Goal: Information Seeking & Learning: Learn about a topic

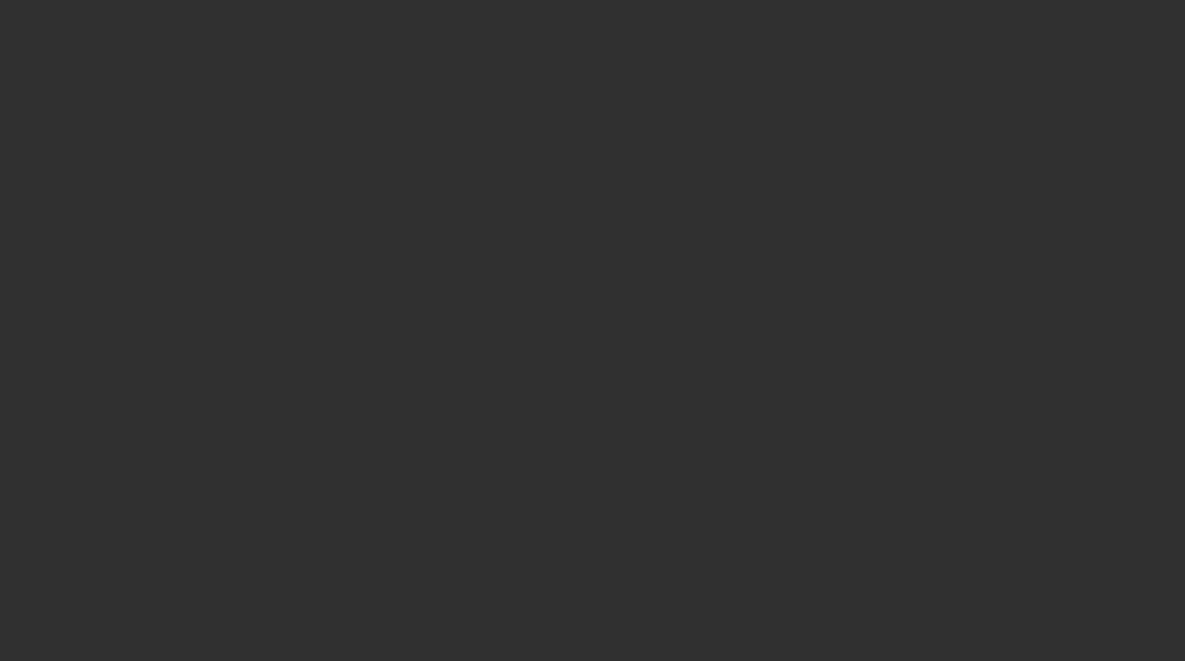
select select "50"
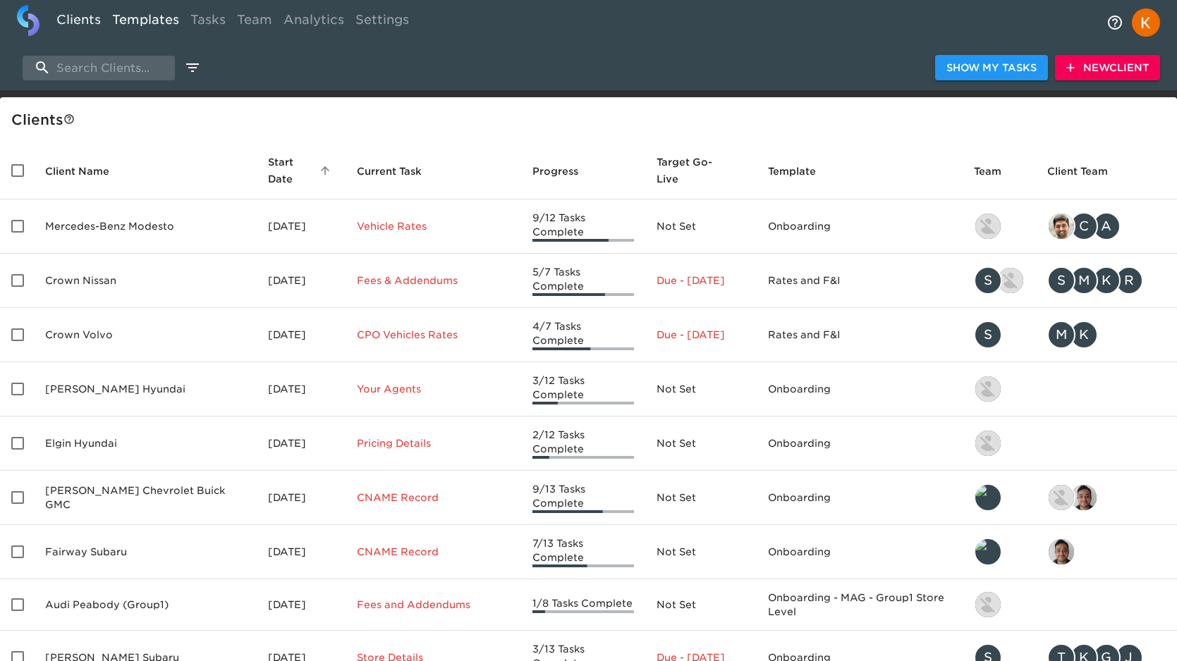
click at [157, 18] on link "Templates" at bounding box center [145, 22] width 78 height 35
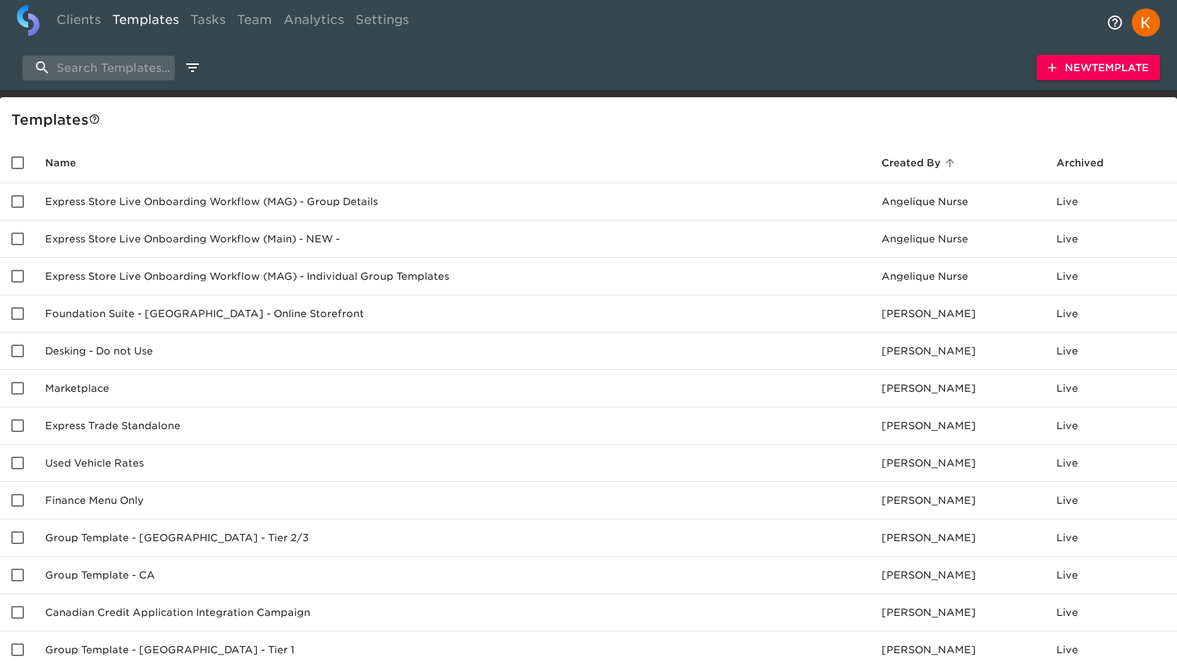
drag, startPoint x: 78, startPoint y: 25, endPoint x: 91, endPoint y: 41, distance: 20.6
click at [78, 25] on link "Clients" at bounding box center [79, 22] width 56 height 35
select select "50"
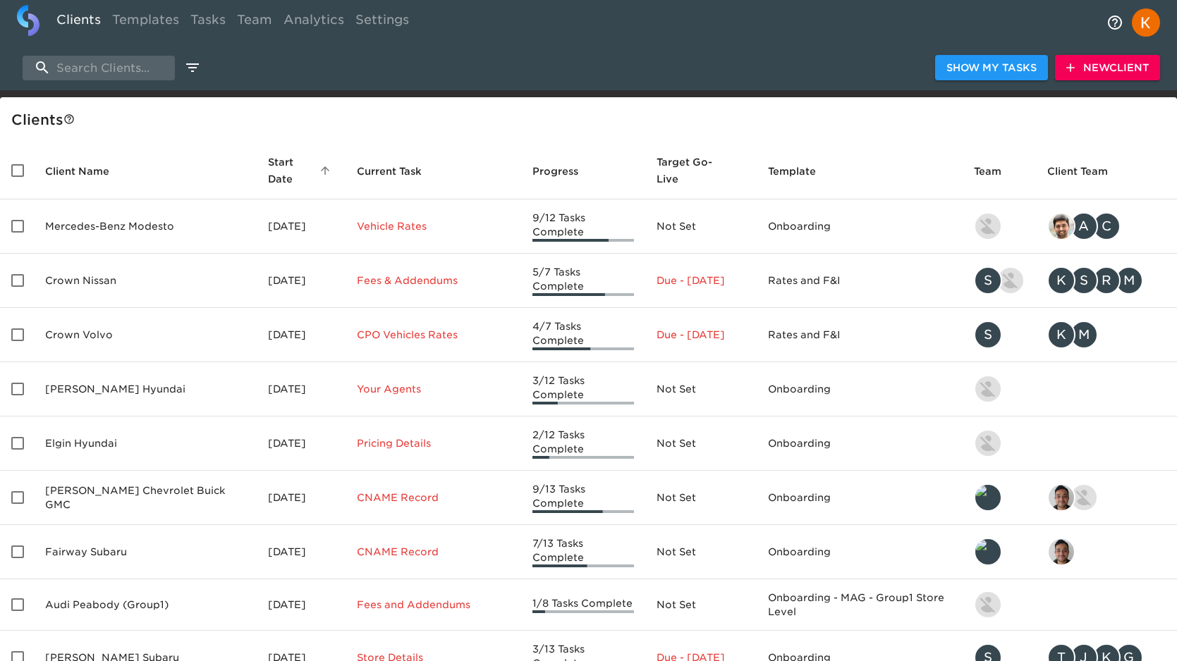
drag, startPoint x: 146, startPoint y: 13, endPoint x: 145, endPoint y: 44, distance: 30.4
click at [146, 13] on link "Templates" at bounding box center [145, 22] width 78 height 35
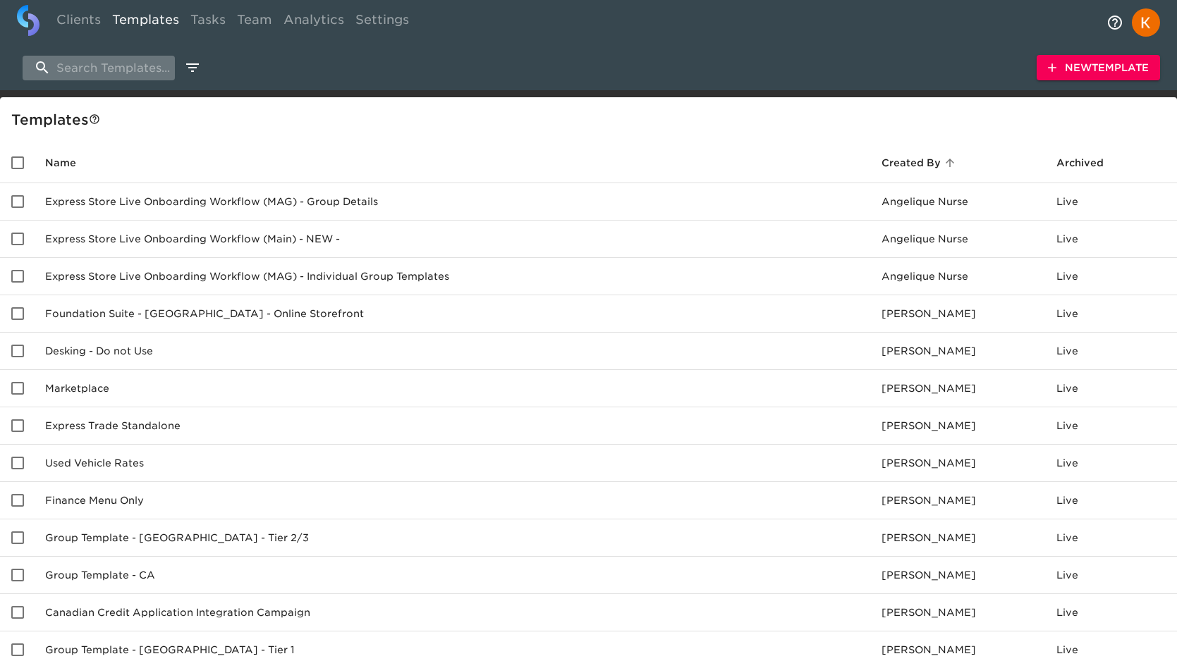
click at [136, 68] on input "search" at bounding box center [99, 68] width 152 height 25
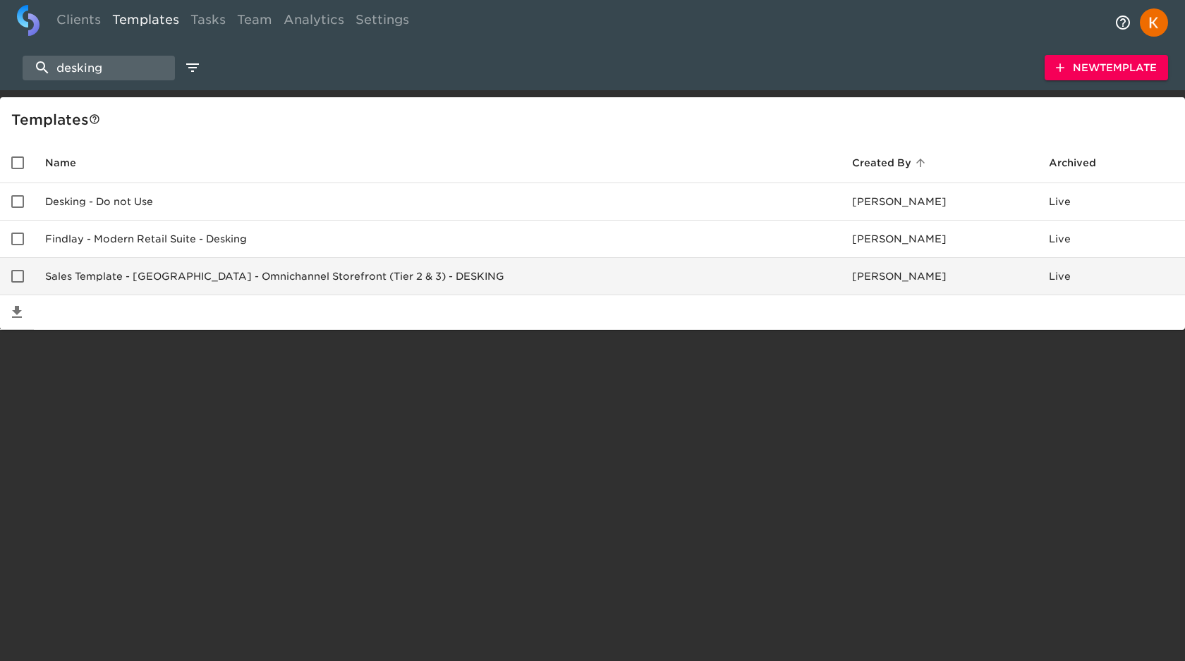
type input "desking"
click at [140, 268] on td "Sales Template - USA - Omnichannel Storefront (Tier 2 & 3) - DESKING" at bounding box center [437, 276] width 807 height 37
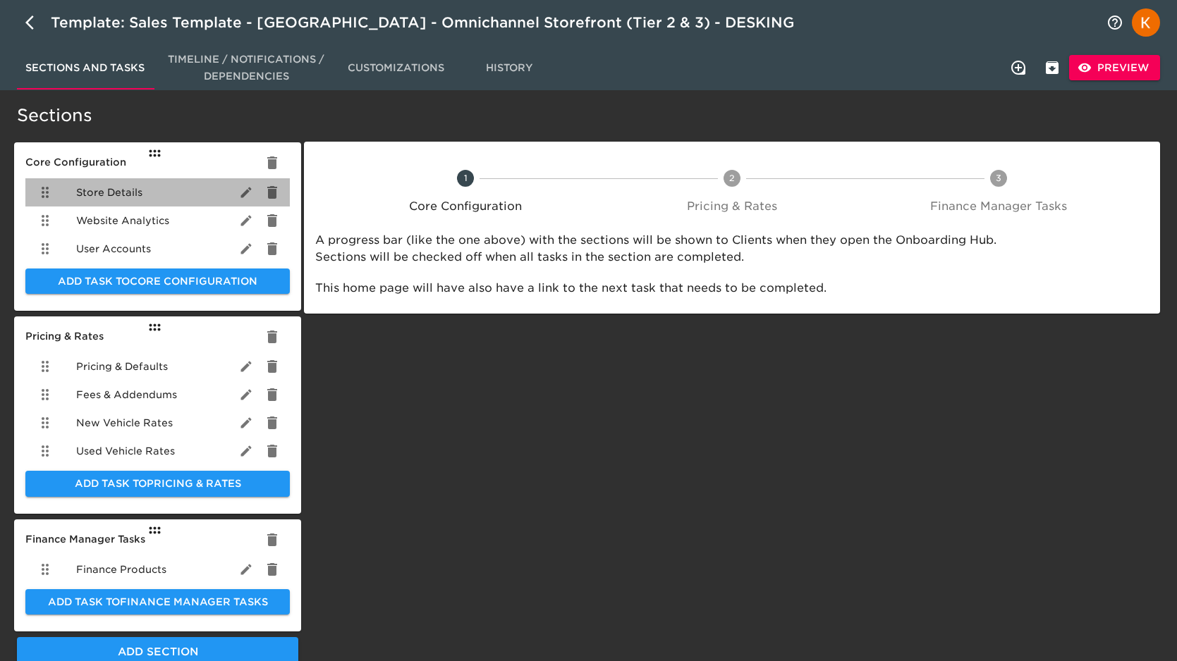
drag, startPoint x: 120, startPoint y: 193, endPoint x: 128, endPoint y: 219, distance: 27.4
click at [120, 193] on span "Store Details" at bounding box center [109, 192] width 66 height 14
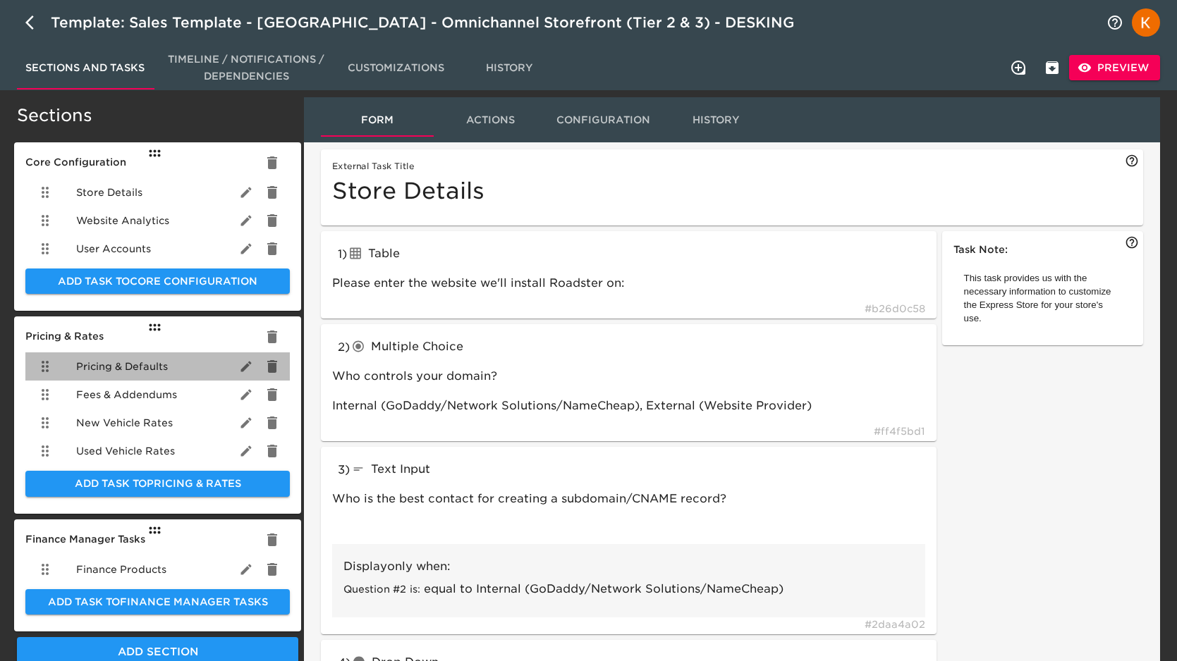
click at [130, 354] on div "Pricing & Defaults" at bounding box center [157, 367] width 264 height 28
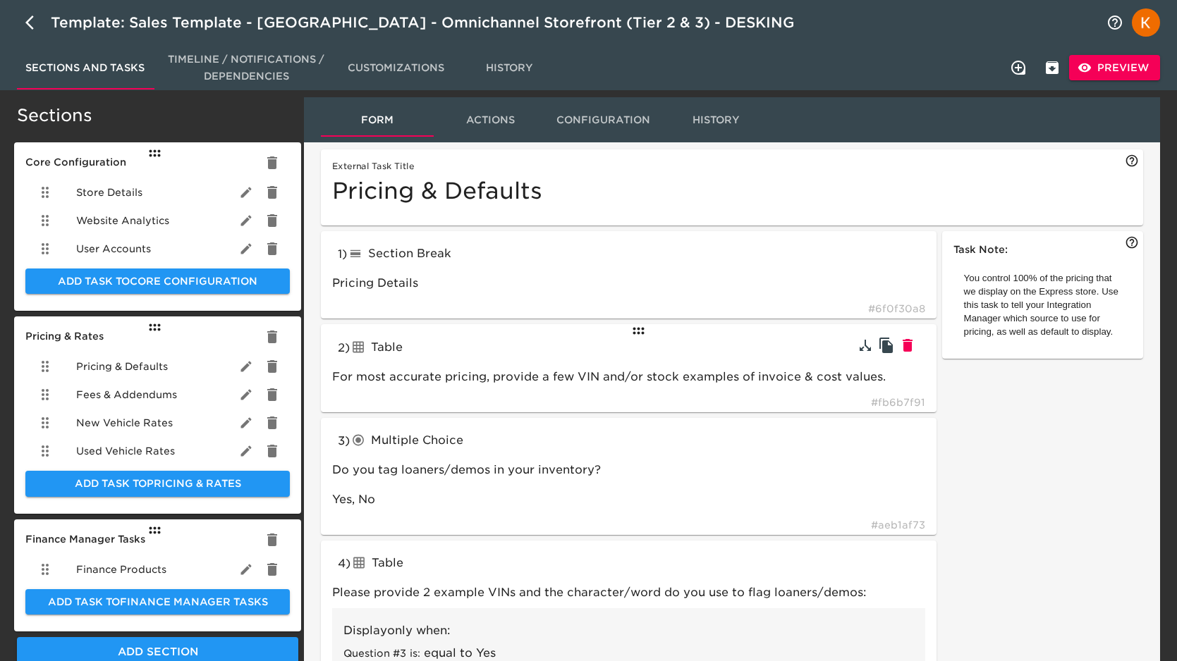
click at [615, 358] on div "2 ) Table tableInput For most accurate pricing, provide a few VIN and/or stock …" at bounding box center [628, 368] width 615 height 88
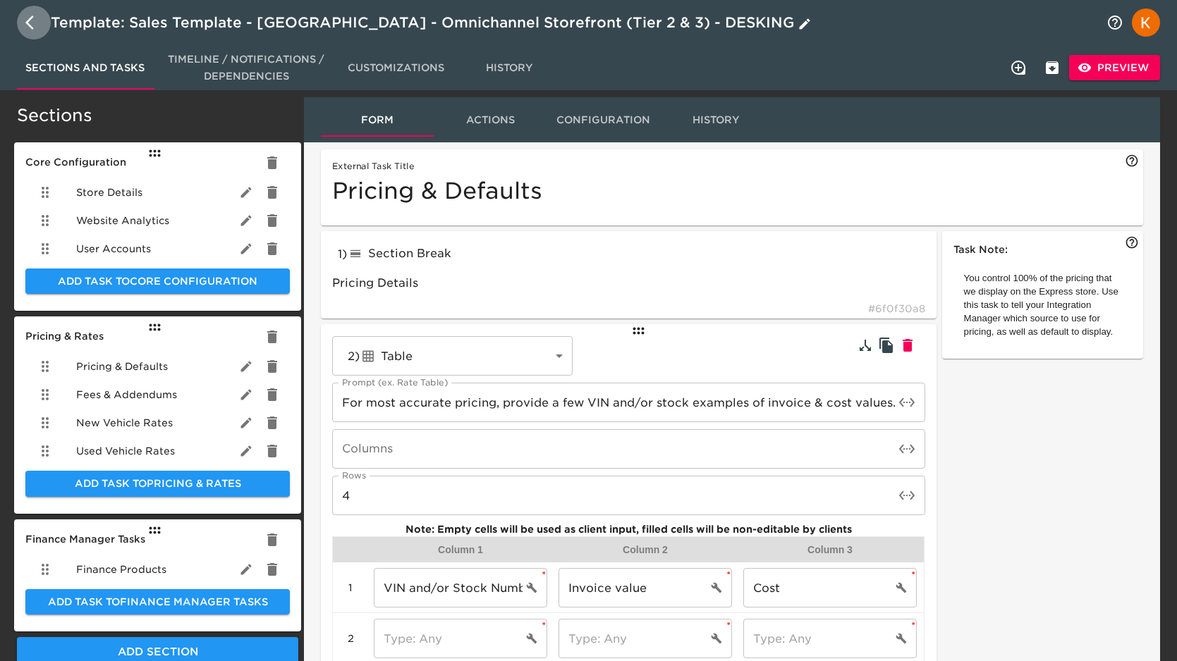
click at [31, 18] on icon "button" at bounding box center [29, 23] width 8 height 14
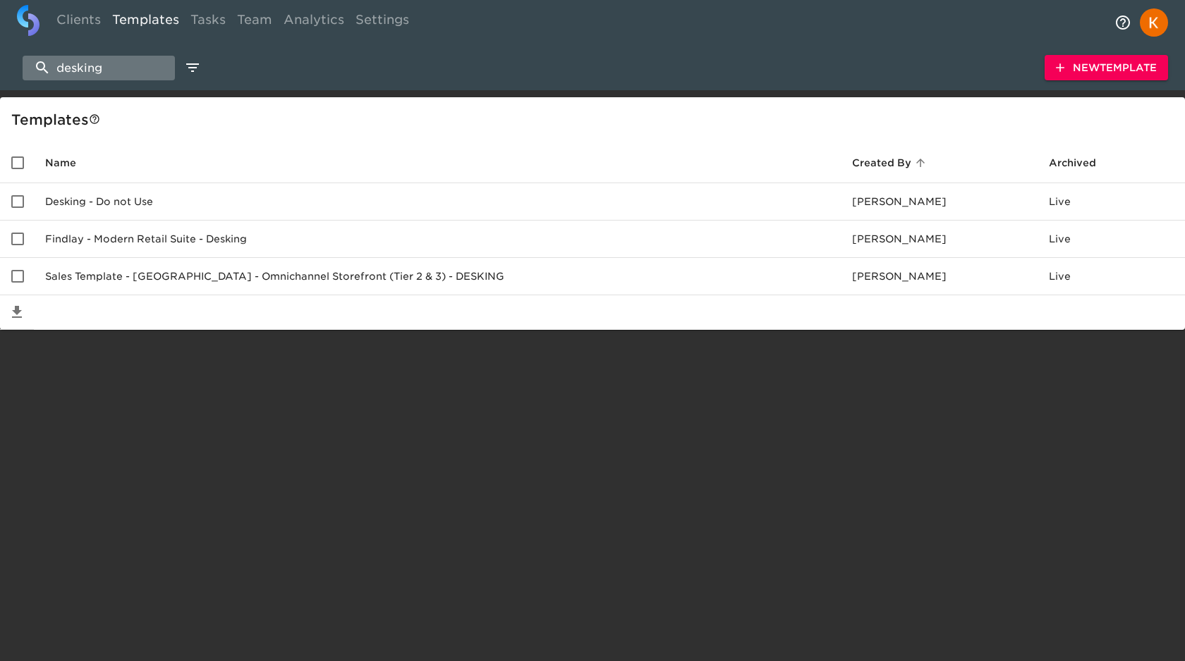
click at [145, 74] on input "desking" at bounding box center [99, 68] width 152 height 25
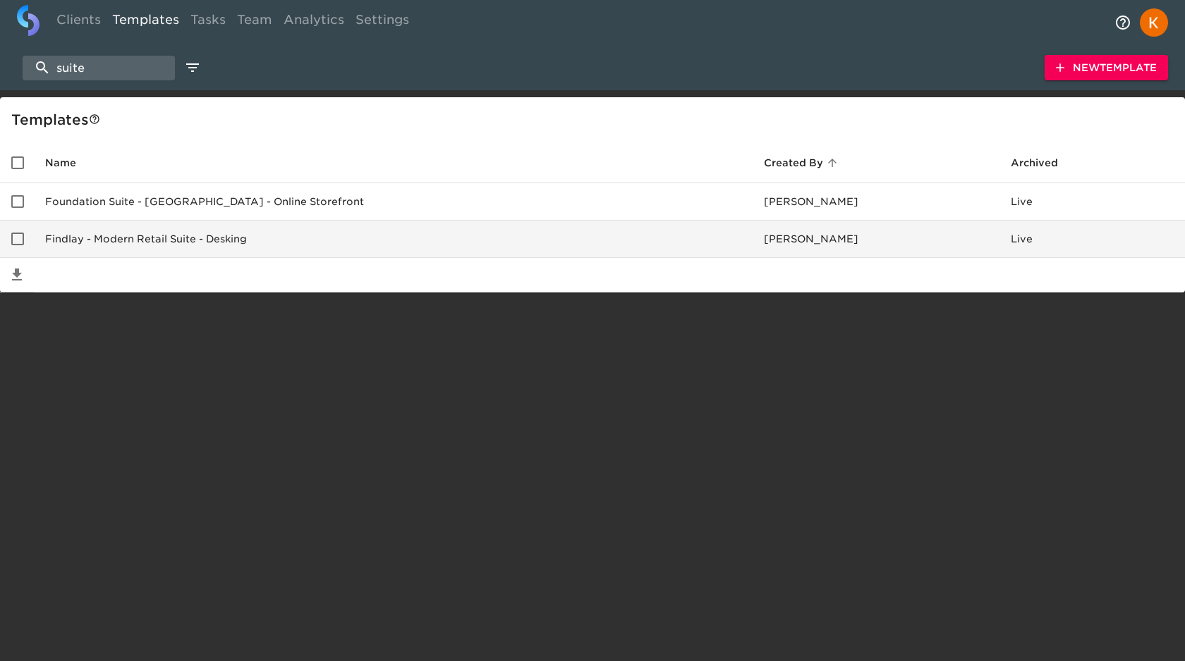
type input "suite"
click at [205, 240] on td "Findlay - Modern Retail Suite - Desking" at bounding box center [393, 239] width 719 height 37
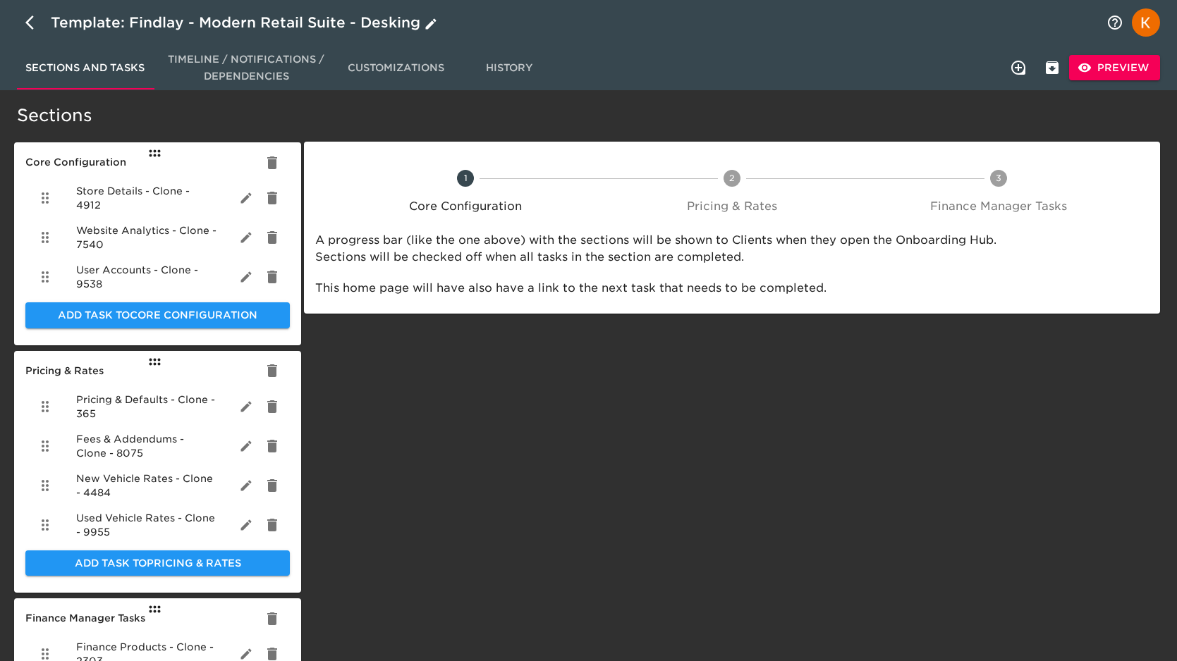
click at [28, 20] on icon "button" at bounding box center [29, 23] width 8 height 14
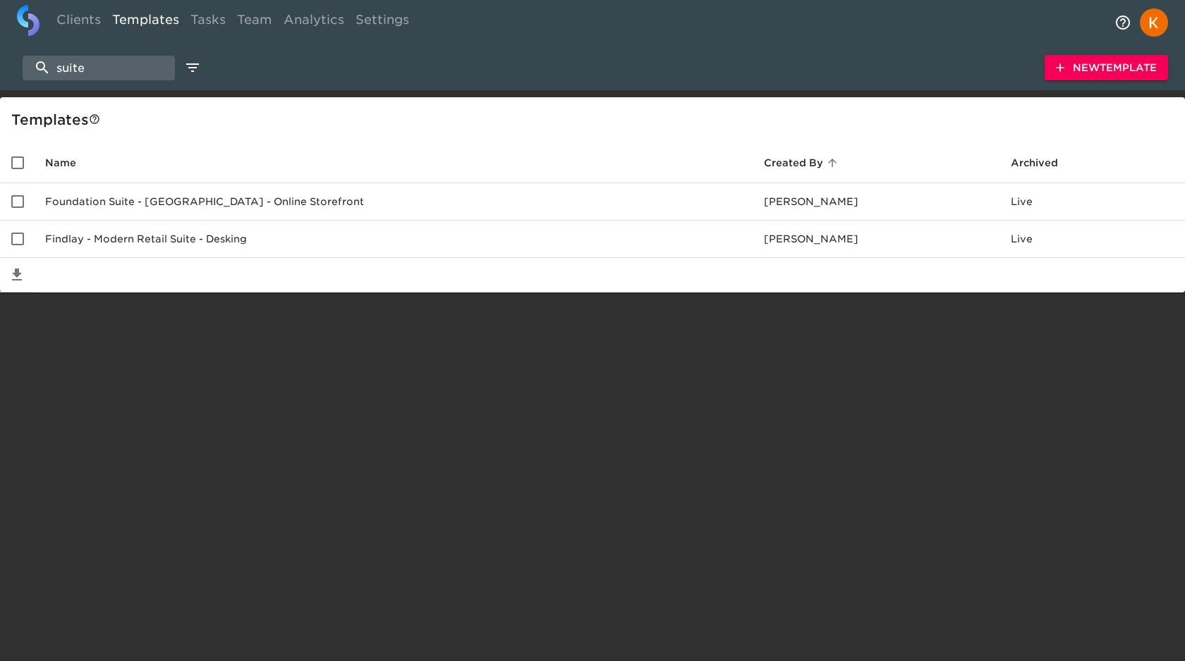
click at [130, 83] on div "suite New Template" at bounding box center [592, 67] width 1185 height 45
drag, startPoint x: 134, startPoint y: 68, endPoint x: 254, endPoint y: 110, distance: 126.9
click at [134, 68] on input "suite" at bounding box center [99, 68] width 152 height 25
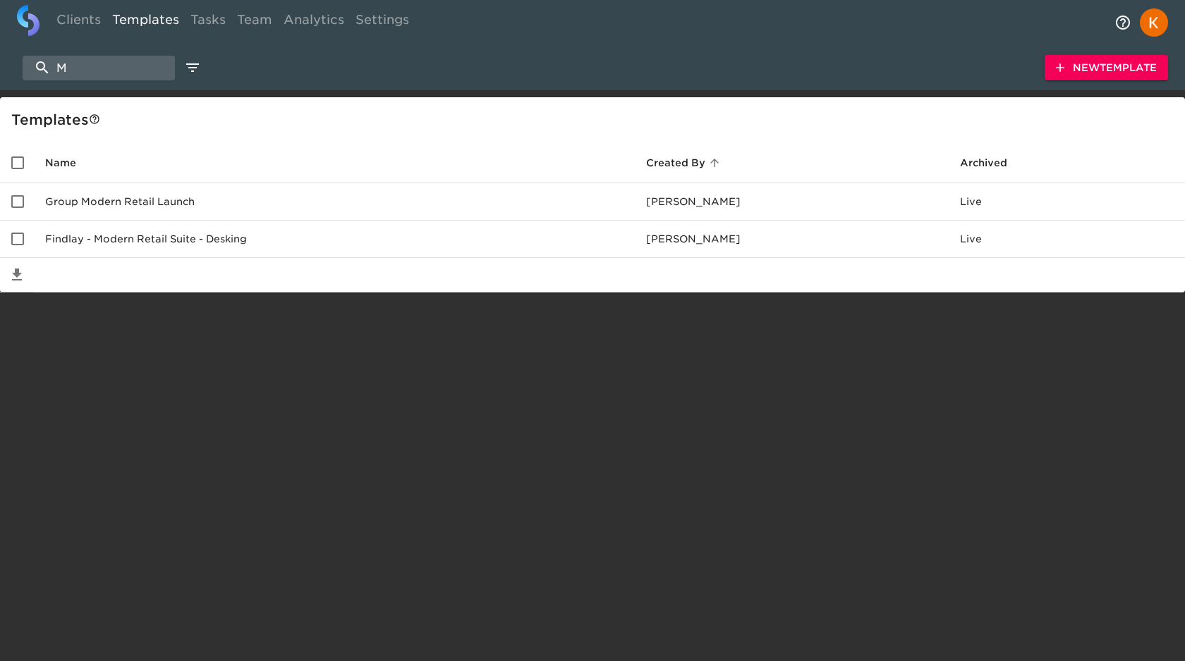
type input "MR"
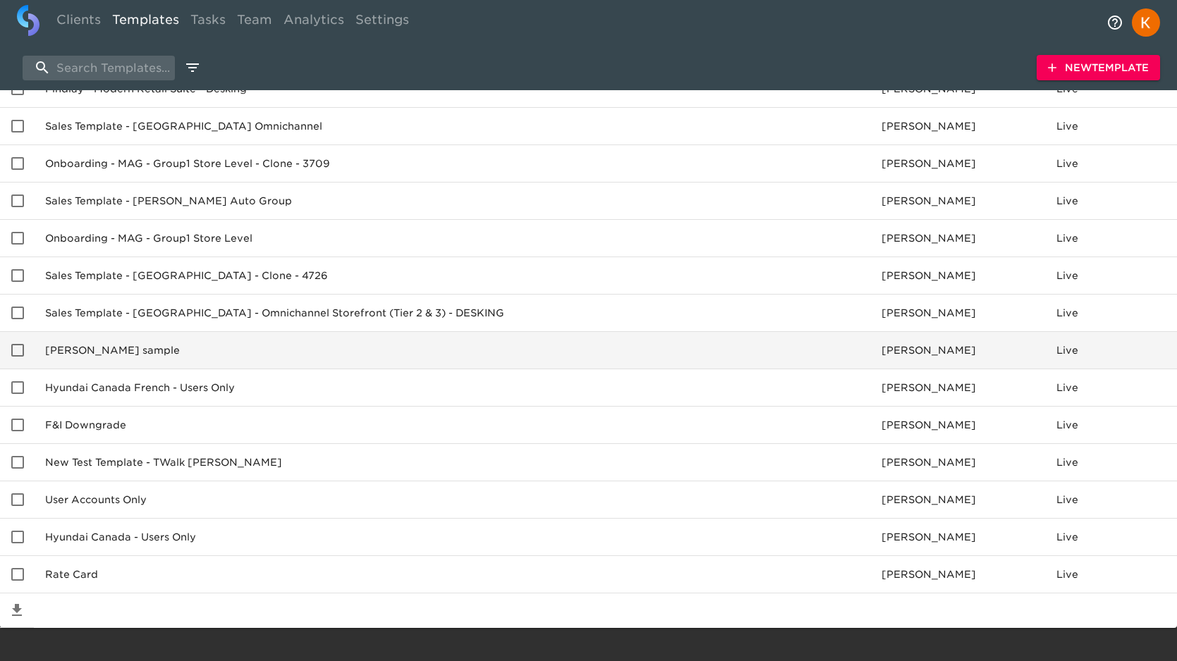
scroll to position [1052, 0]
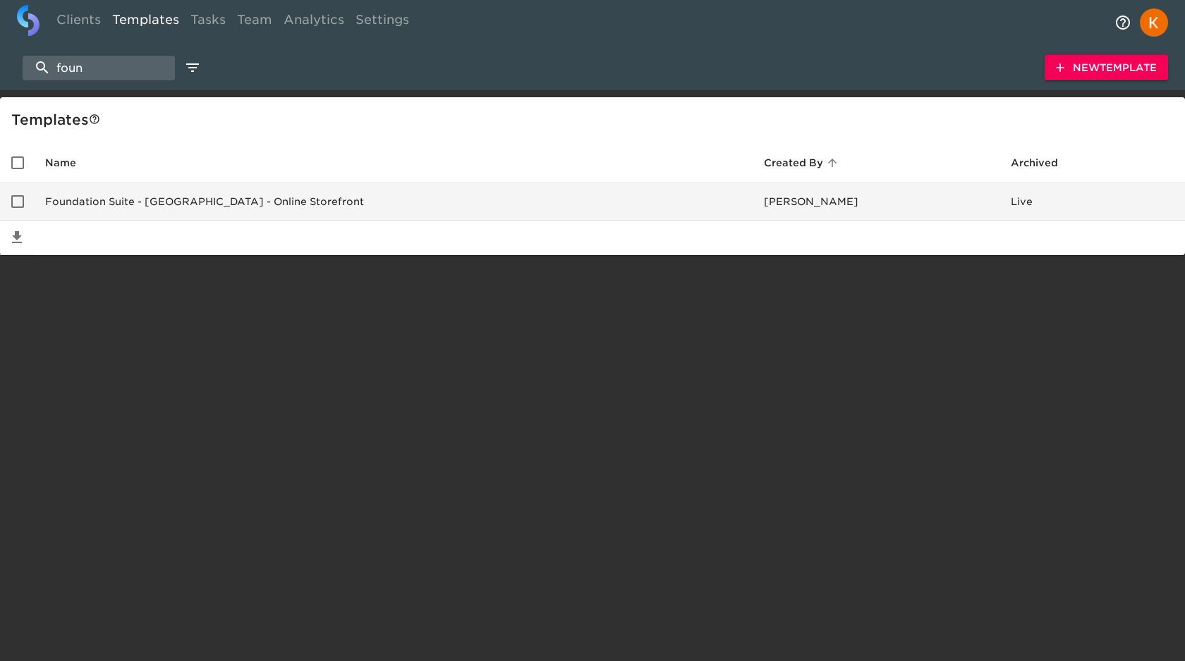
type input "foun"
click at [236, 206] on td "Foundation Suite - USA - Online Storefront" at bounding box center [393, 201] width 719 height 37
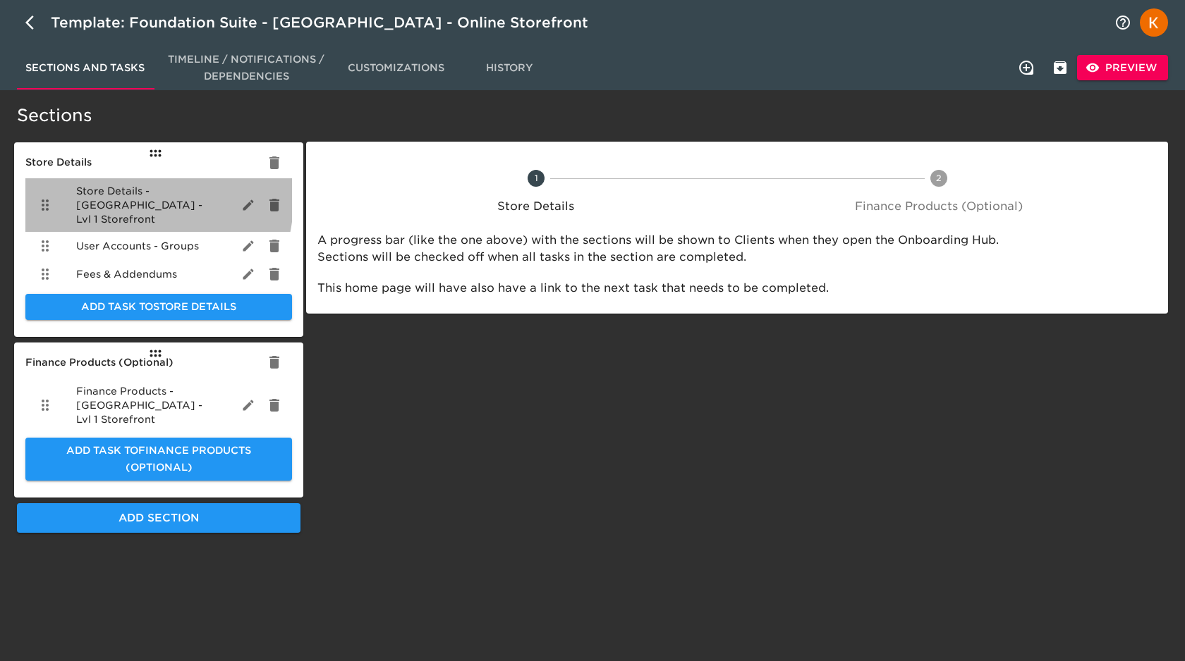
click at [86, 193] on span "Store Details - USA - Lvl 1 Storefront" at bounding box center [147, 205] width 142 height 42
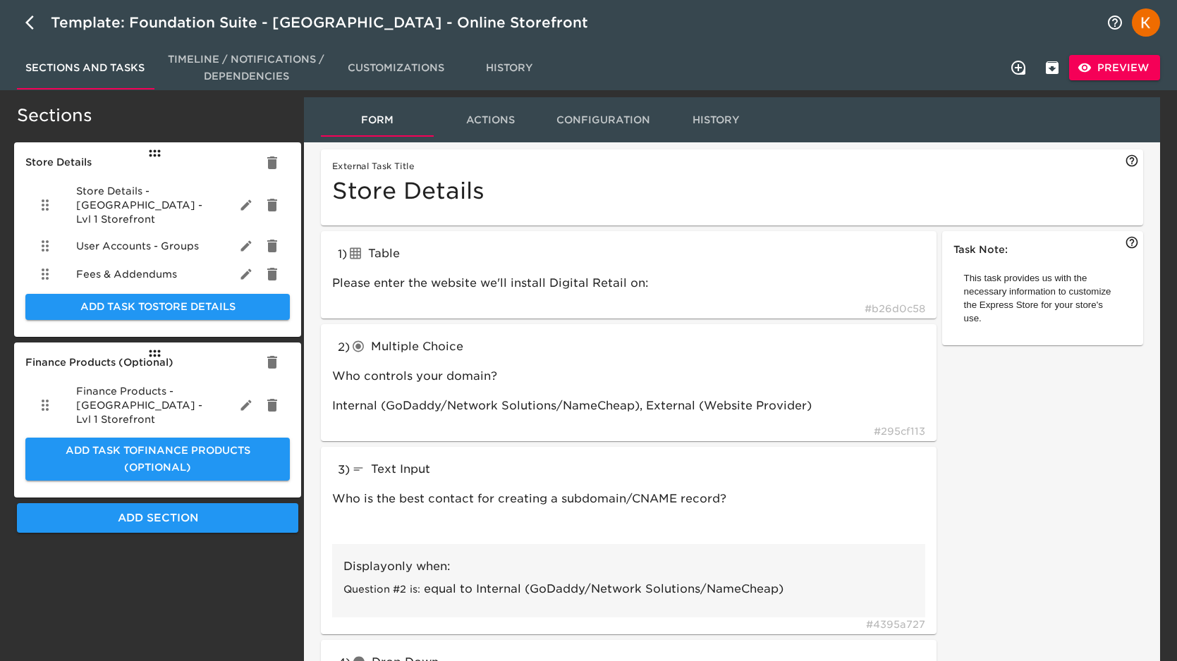
click at [121, 384] on span "Finance Products - USA - Lvl 1 Storefront" at bounding box center [146, 405] width 140 height 42
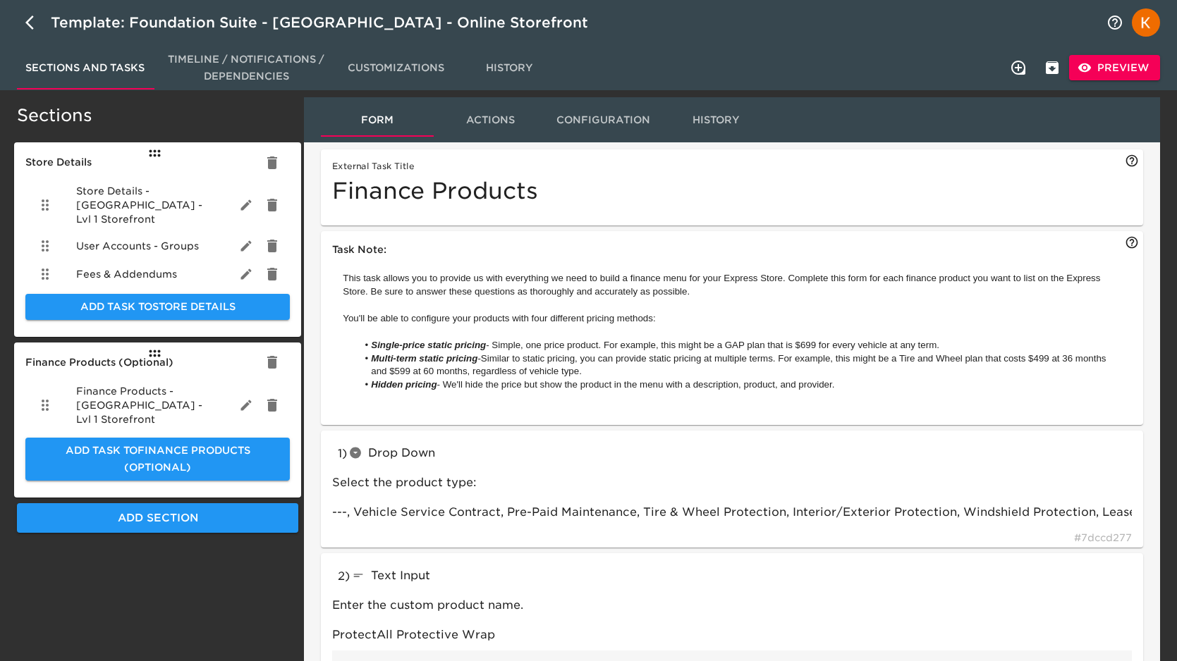
click at [123, 267] on span "Fees & Addendums" at bounding box center [126, 274] width 101 height 14
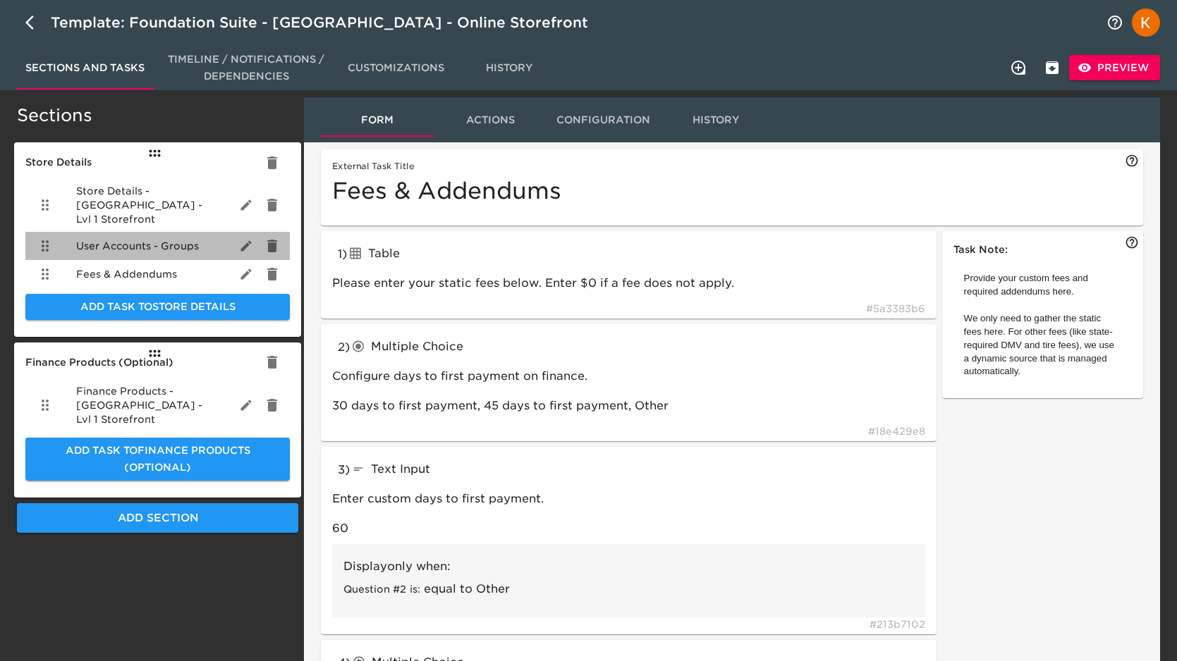
click at [138, 239] on span "User Accounts - Groups" at bounding box center [137, 246] width 123 height 14
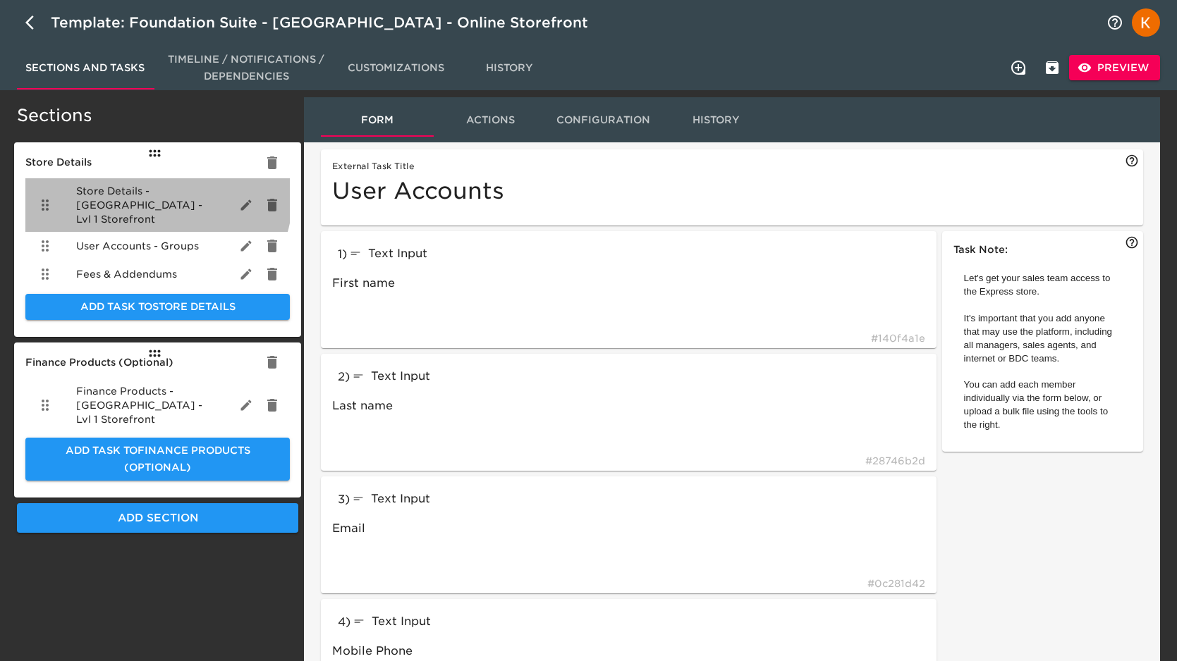
click at [128, 189] on span "Store Details - USA - Lvl 1 Storefront" at bounding box center [146, 205] width 140 height 42
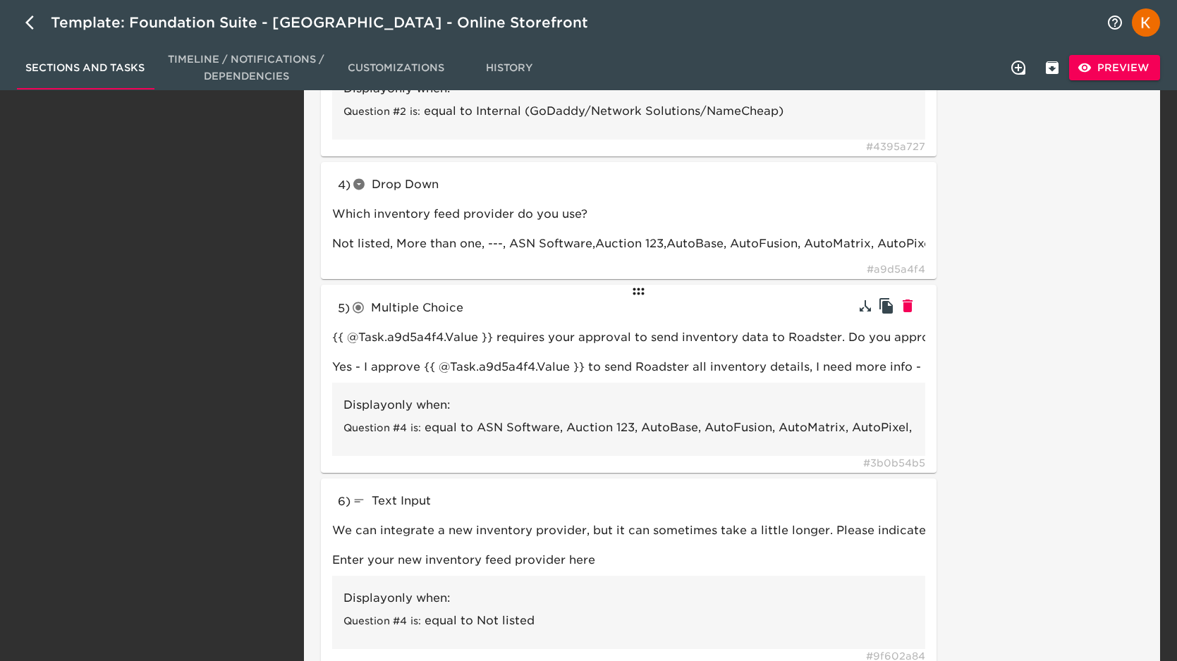
scroll to position [621, 0]
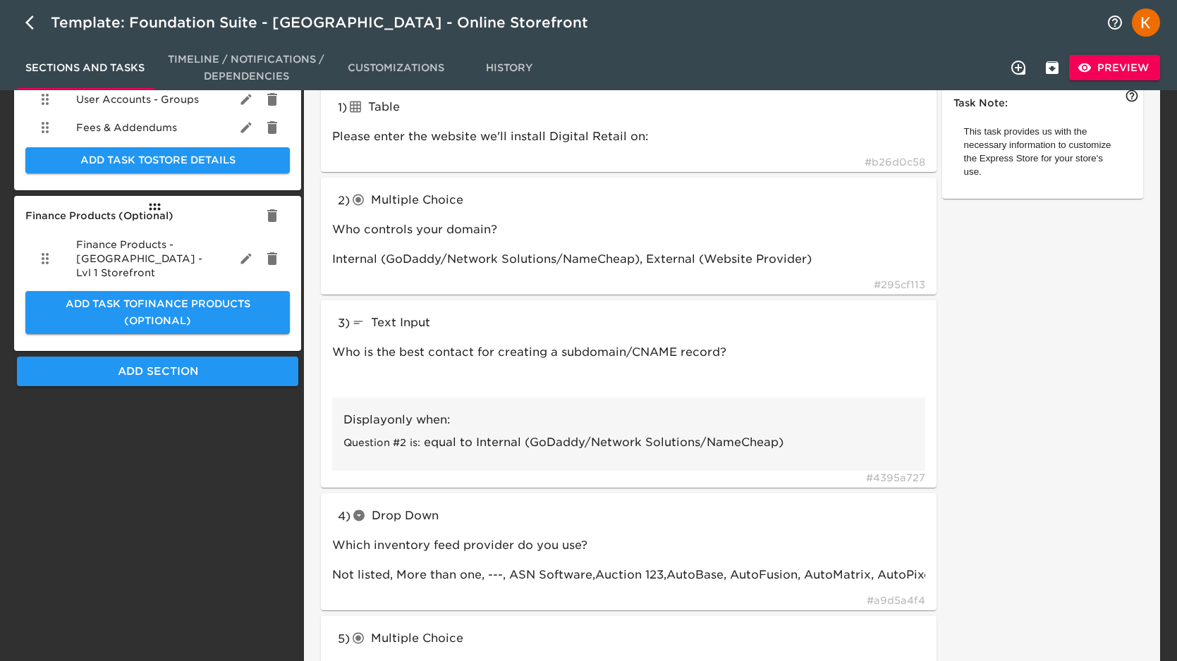
click at [535, 65] on span "History" at bounding box center [509, 68] width 96 height 18
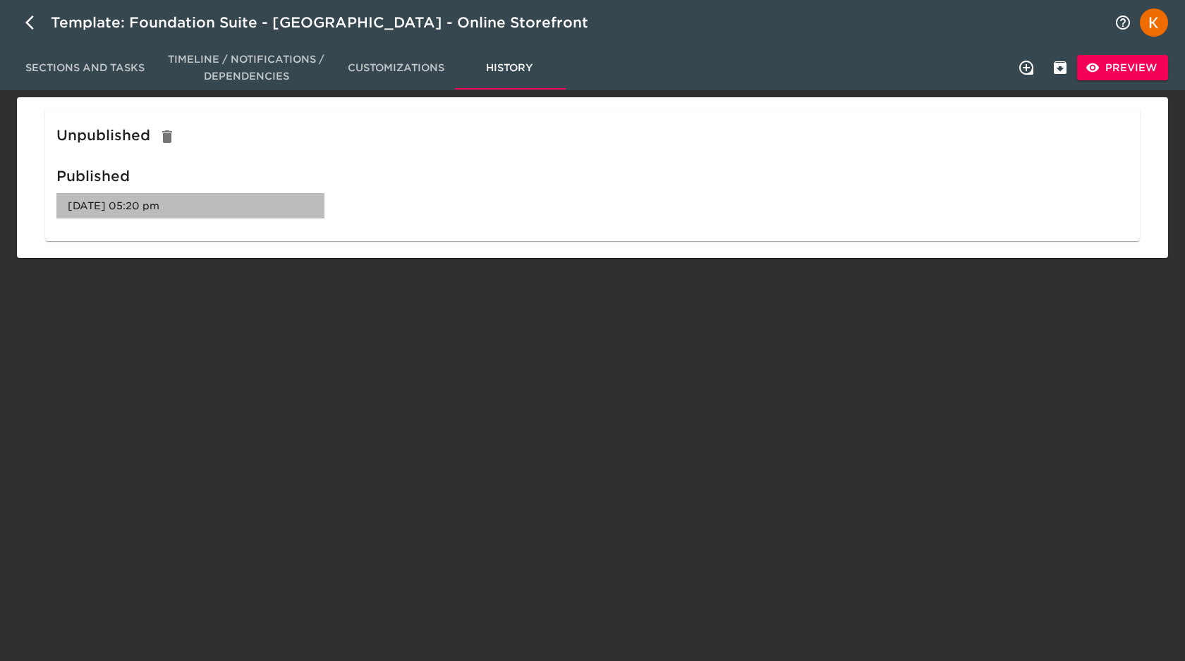
click at [159, 206] on span "29 Apr 2024 - 05:20 pm" at bounding box center [114, 206] width 92 height 14
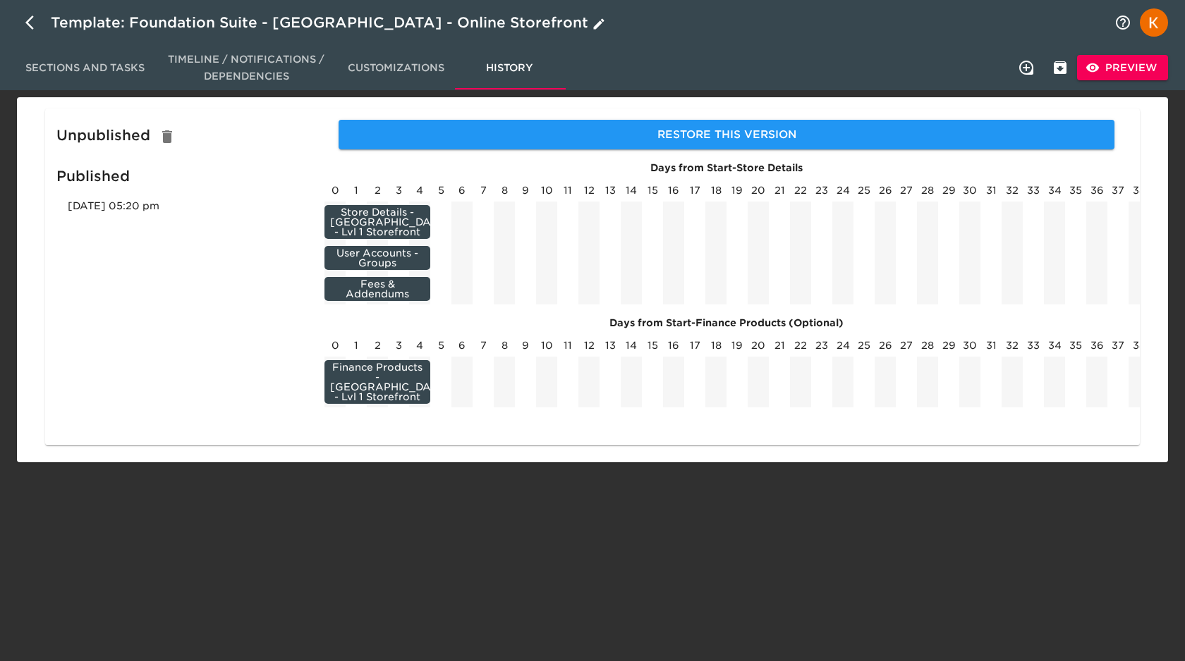
click at [18, 13] on button "button" at bounding box center [34, 23] width 34 height 34
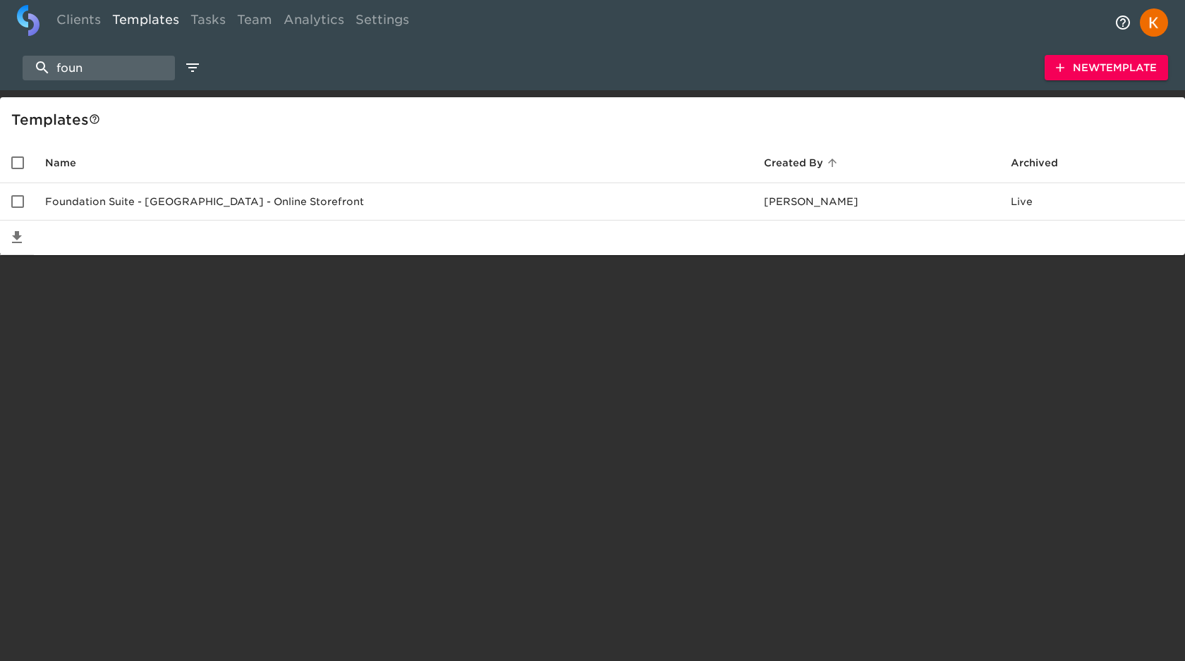
click at [28, 16] on img at bounding box center [28, 20] width 23 height 31
select select "50"
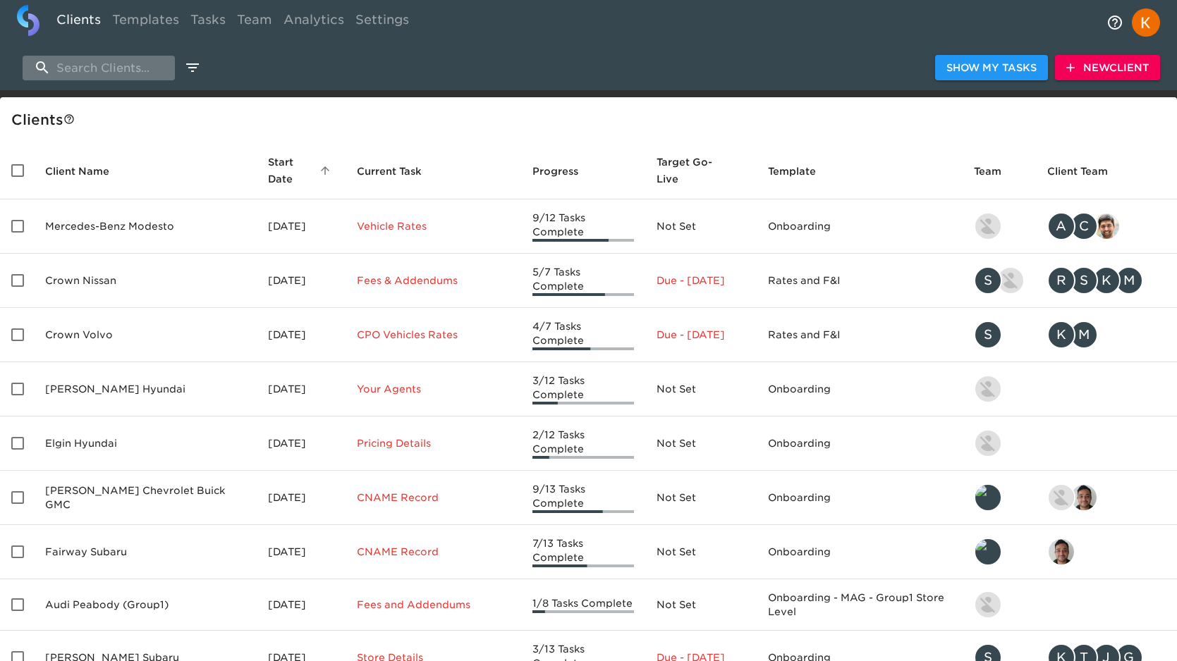
click at [113, 68] on input "search" at bounding box center [99, 68] width 152 height 25
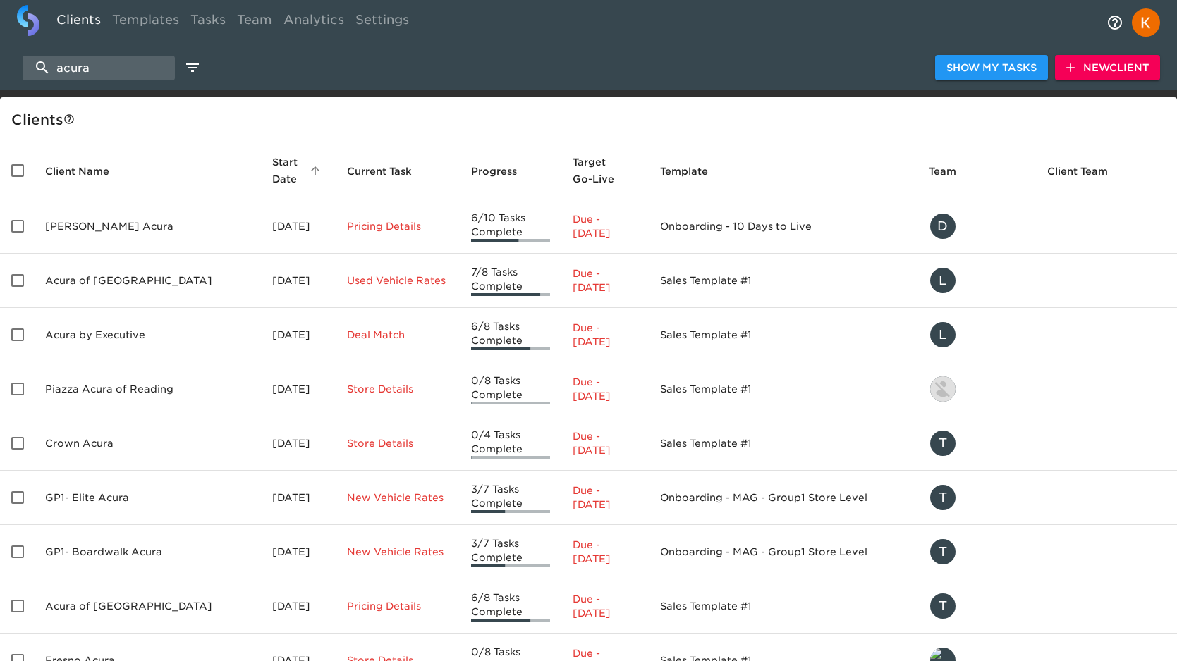
type input "acura"
click at [272, 155] on span "Start Date sorted ascending" at bounding box center [298, 171] width 52 height 34
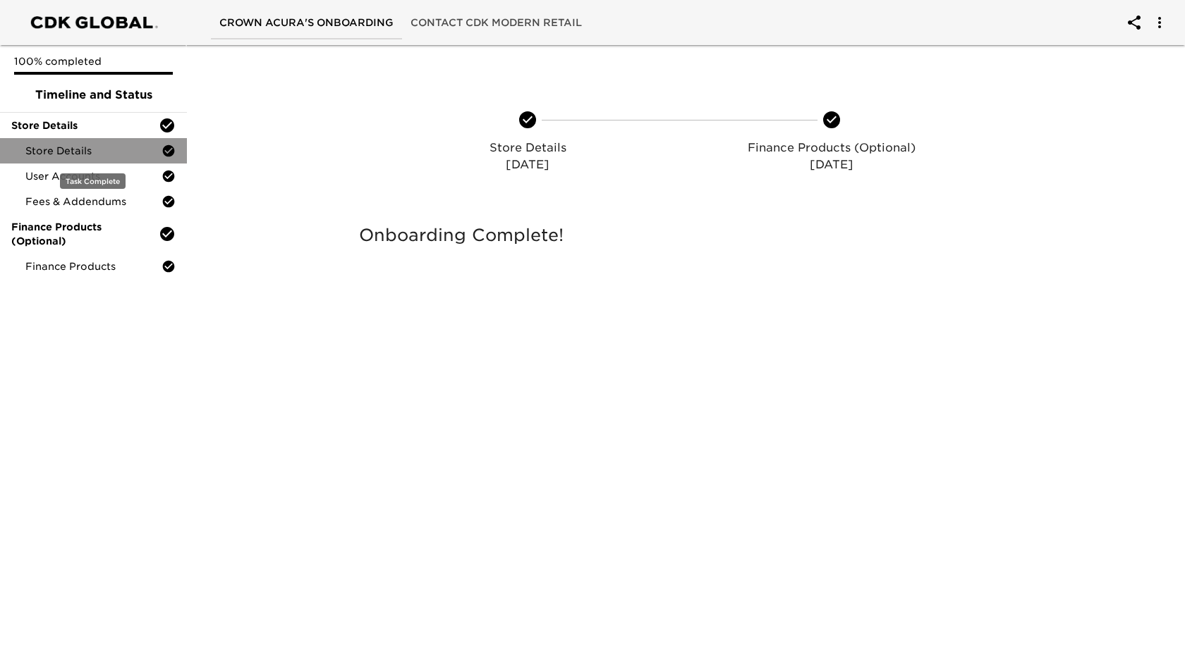
click at [49, 142] on div "Store Details" at bounding box center [93, 150] width 187 height 25
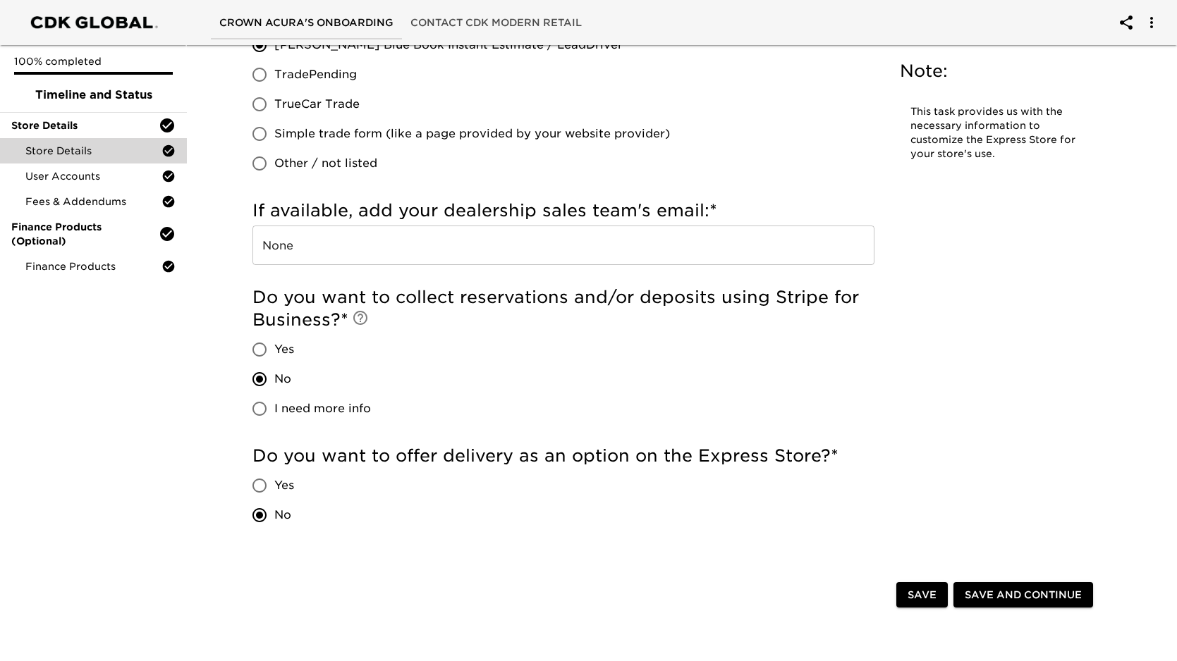
scroll to position [1864, 0]
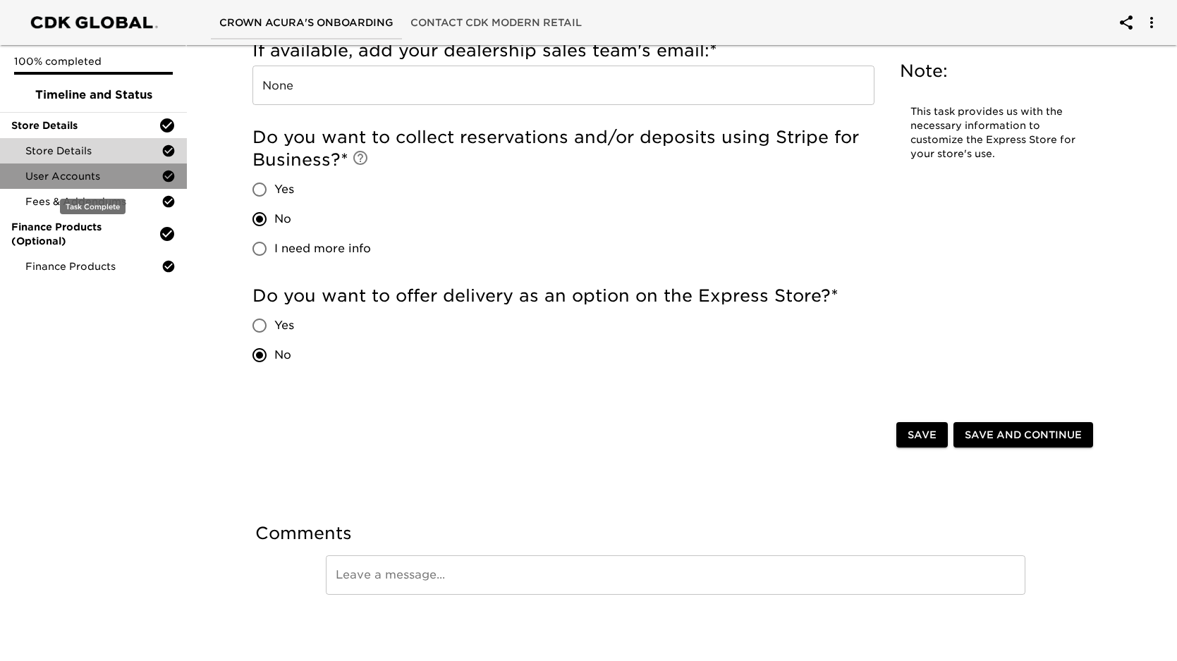
click at [88, 167] on div "User Accounts" at bounding box center [93, 176] width 187 height 25
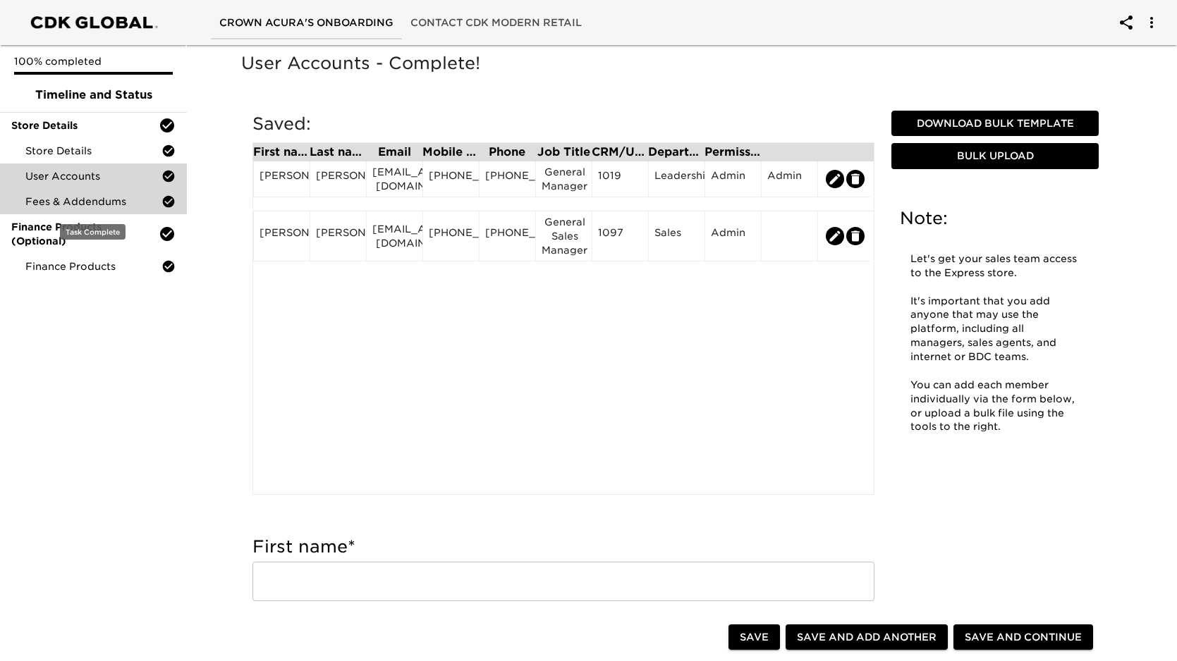
click at [106, 197] on span "Fees & Addendums" at bounding box center [93, 202] width 136 height 14
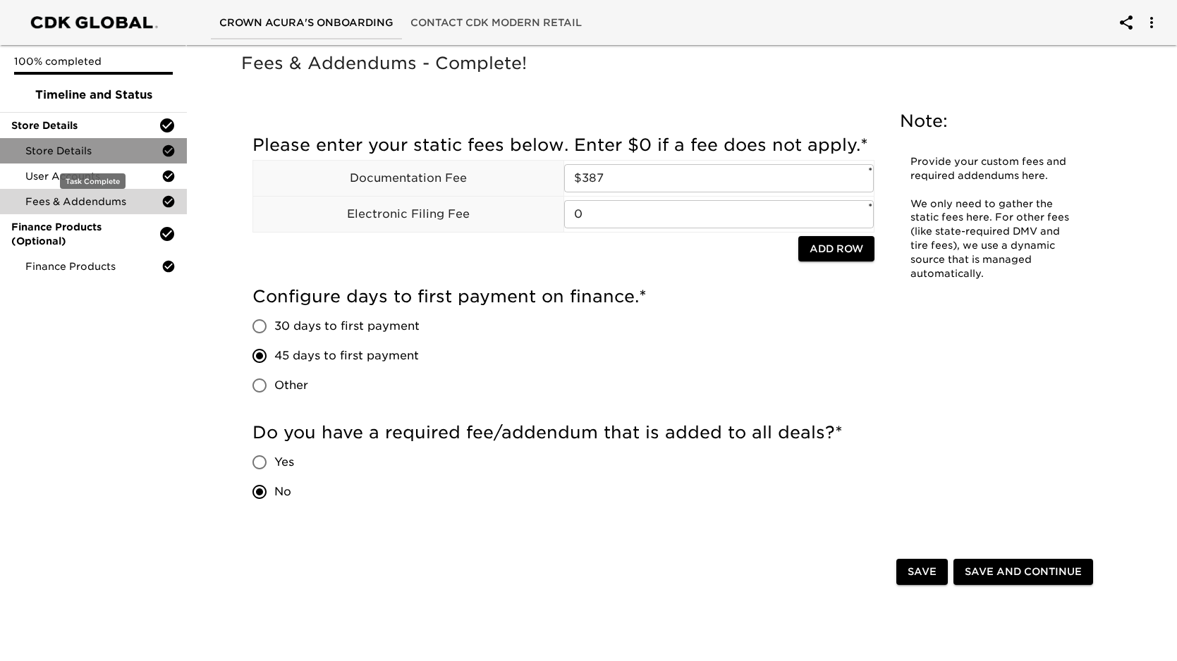
click at [76, 146] on span "Store Details" at bounding box center [93, 151] width 136 height 14
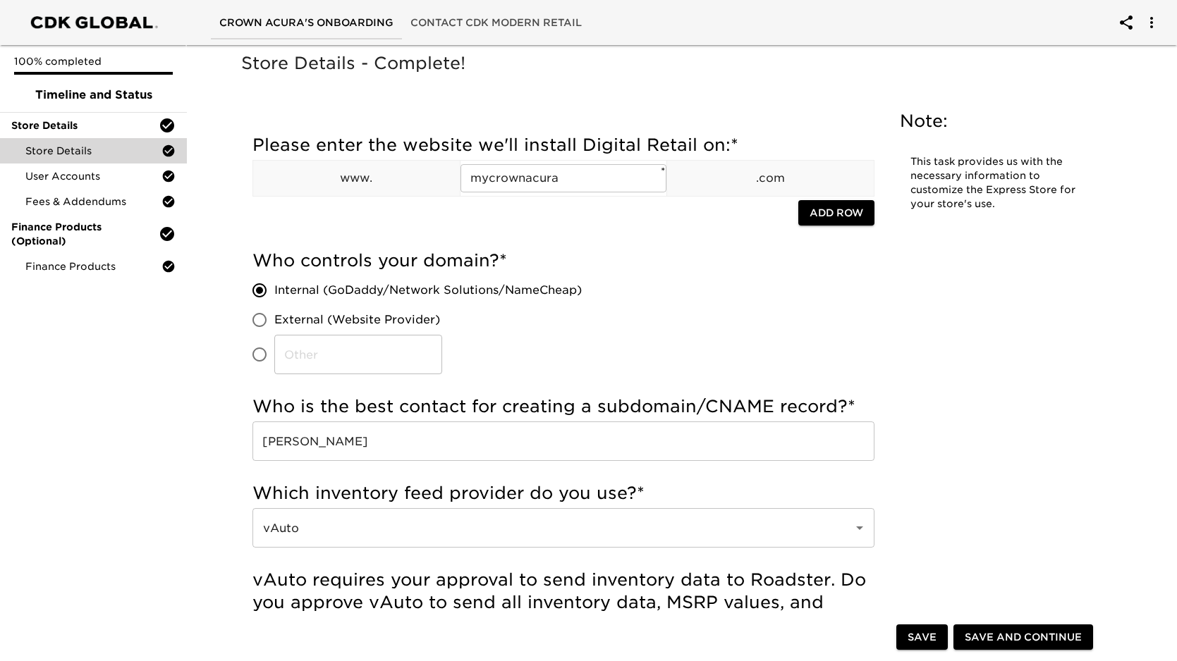
click at [745, 81] on div "Store Details - Complete!" at bounding box center [675, 73] width 874 height 49
